Goal: Information Seeking & Learning: Find contact information

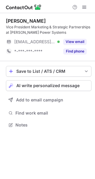
scroll to position [121, 95]
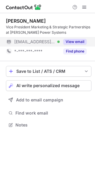
click at [78, 41] on button "View email" at bounding box center [75, 42] width 24 height 6
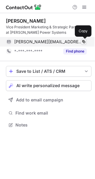
click at [83, 43] on span at bounding box center [84, 41] width 5 height 5
